Goal: Information Seeking & Learning: Learn about a topic

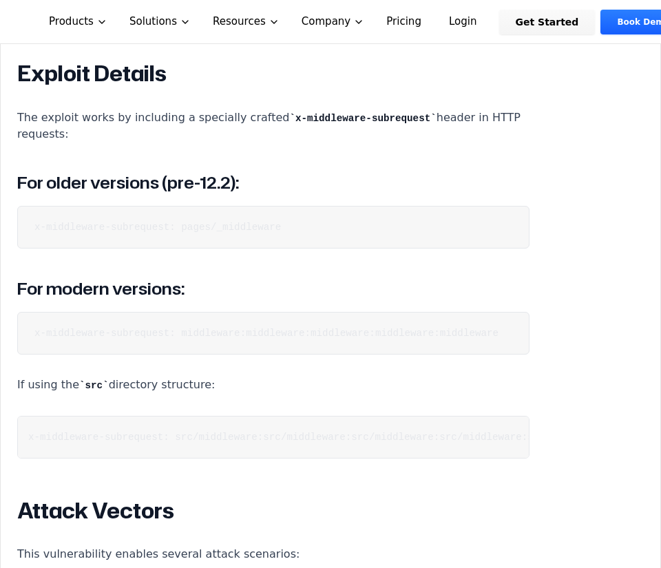
scroll to position [0, 8]
drag, startPoint x: 389, startPoint y: 349, endPoint x: 397, endPoint y: 355, distance: 9.9
click at [397, 416] on pre "x-middleware-subrequest: src/middleware:src/middleware:src/middleware:src/middl…" at bounding box center [273, 437] width 512 height 43
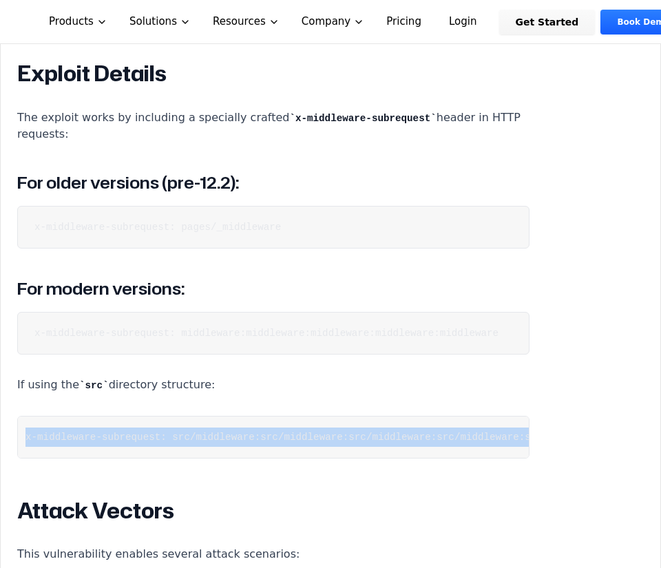
scroll to position [0, 0]
drag, startPoint x: 510, startPoint y: 339, endPoint x: 183, endPoint y: 345, distance: 326.5
click at [183, 432] on code "x-middleware-subrequest: src/middleware:src/middleware:src/middleware:src/middl…" at bounding box center [325, 437] width 582 height 11
copy code "src/middleware:src/middleware:src/middleware:src/middleware:src/middleware"
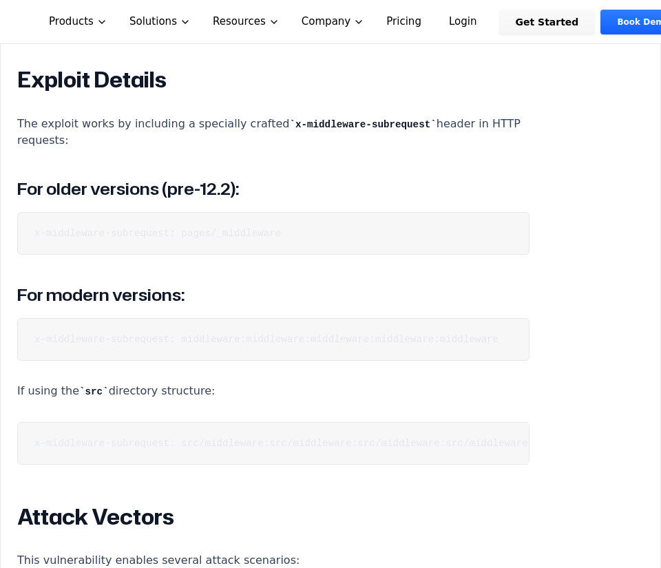
scroll to position [1727, 0]
